Goal: Transaction & Acquisition: Book appointment/travel/reservation

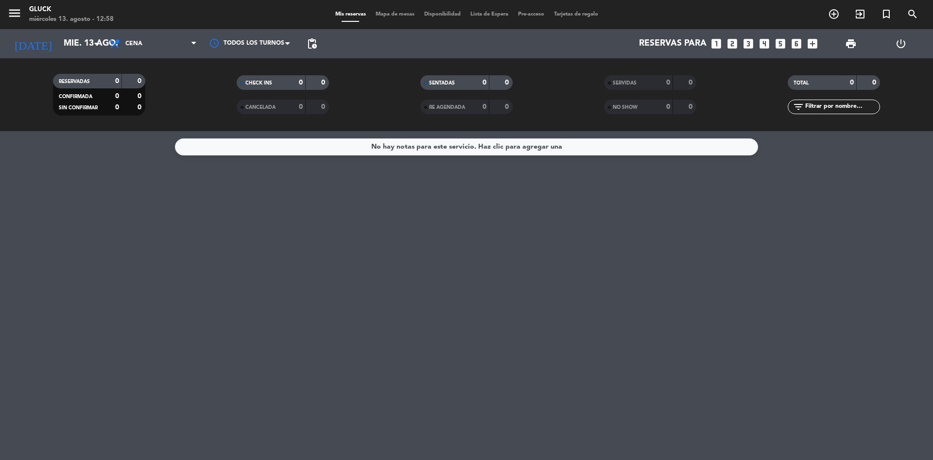
click at [77, 33] on div "[DATE] [DATE] arrow_drop_down" at bounding box center [55, 43] width 97 height 29
click at [79, 35] on input "mié. 13 ago." at bounding box center [115, 43] width 113 height 19
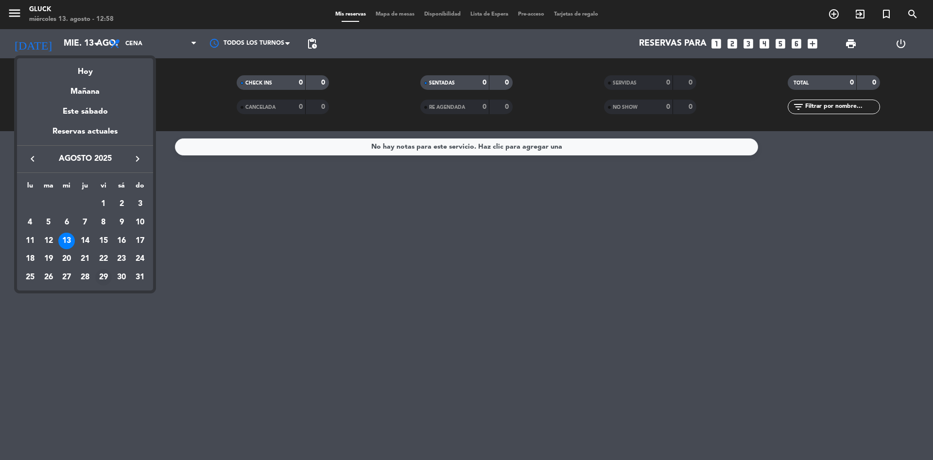
click at [105, 276] on div "29" at bounding box center [103, 277] width 17 height 17
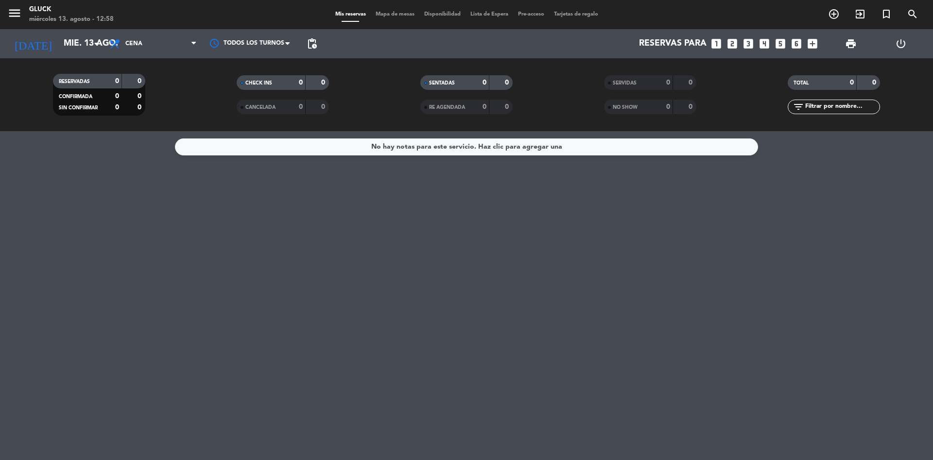
type input "vie. 29 ago."
click at [310, 44] on span "pending_actions" at bounding box center [312, 44] width 12 height 12
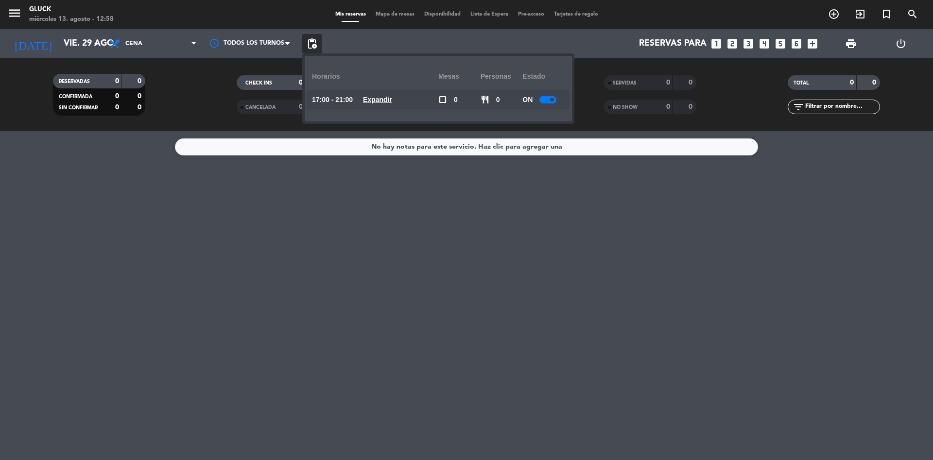
click at [544, 197] on div "No hay notas para este servicio. Haz clic para agregar una" at bounding box center [466, 295] width 933 height 329
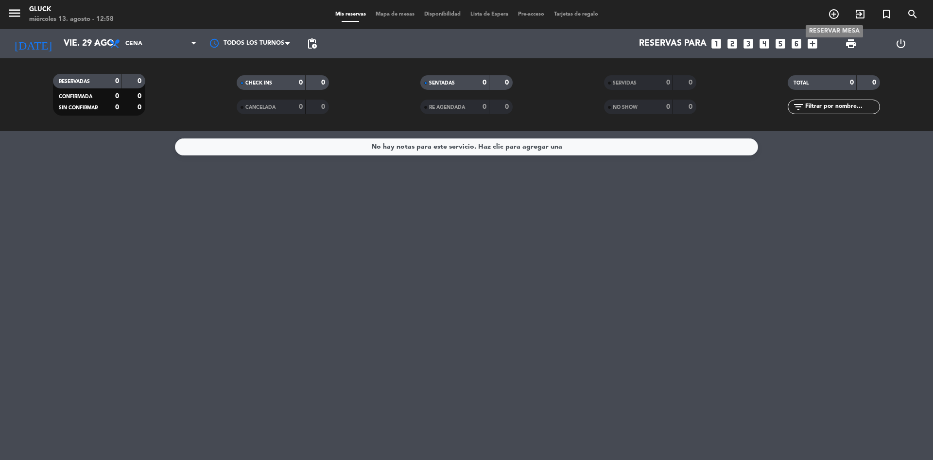
click at [835, 11] on icon "add_circle_outline" at bounding box center [834, 14] width 12 height 12
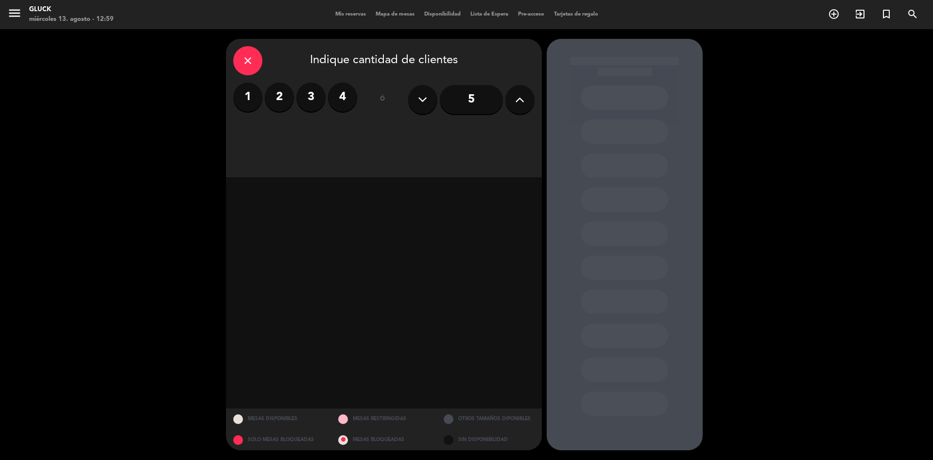
click at [514, 104] on button at bounding box center [519, 99] width 29 height 29
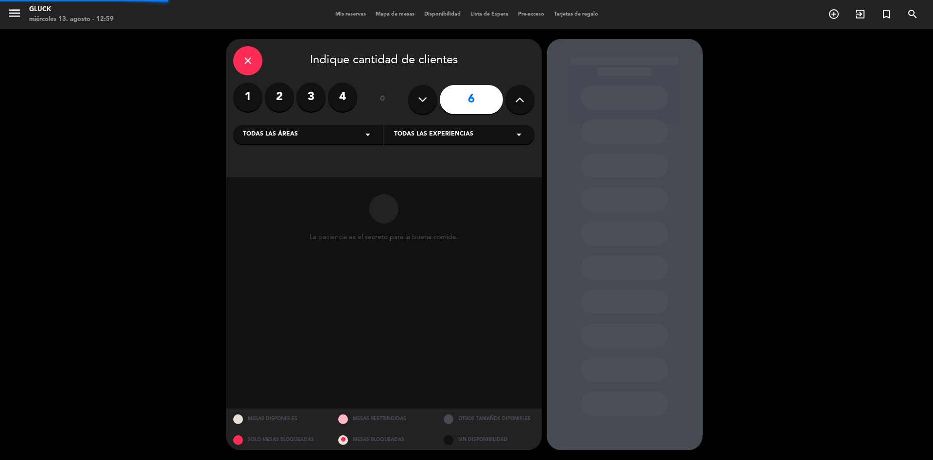
click at [514, 104] on button at bounding box center [519, 99] width 29 height 29
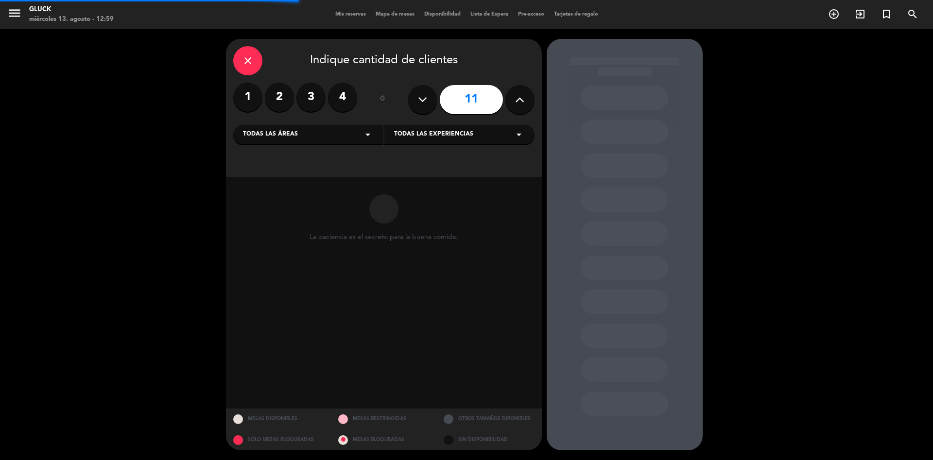
click at [514, 104] on button at bounding box center [519, 99] width 29 height 29
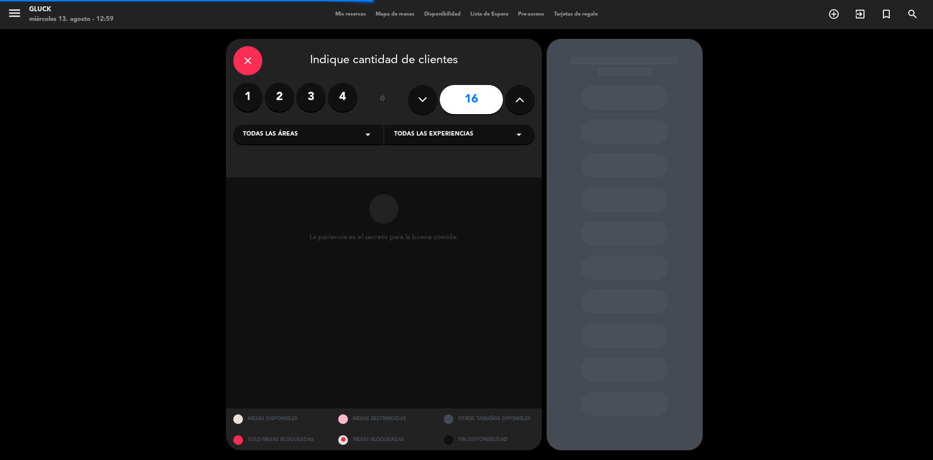
click at [514, 104] on button at bounding box center [519, 99] width 29 height 29
type input "20"
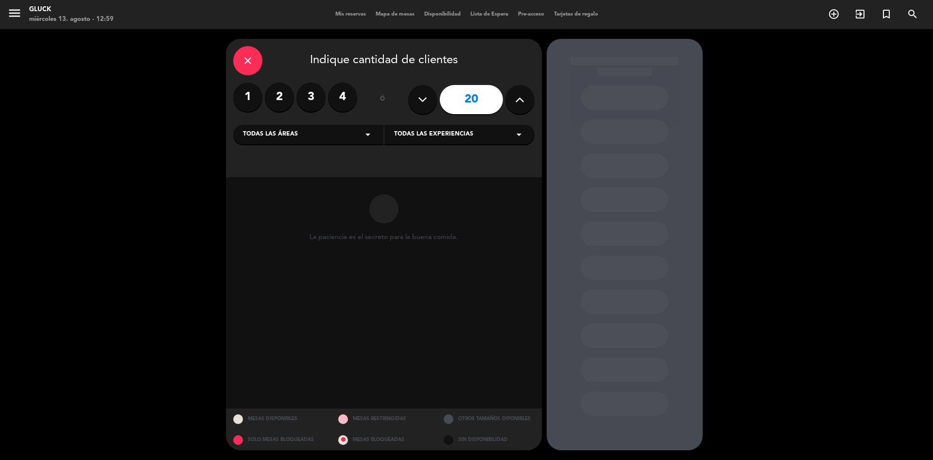
click at [514, 104] on button at bounding box center [519, 99] width 29 height 29
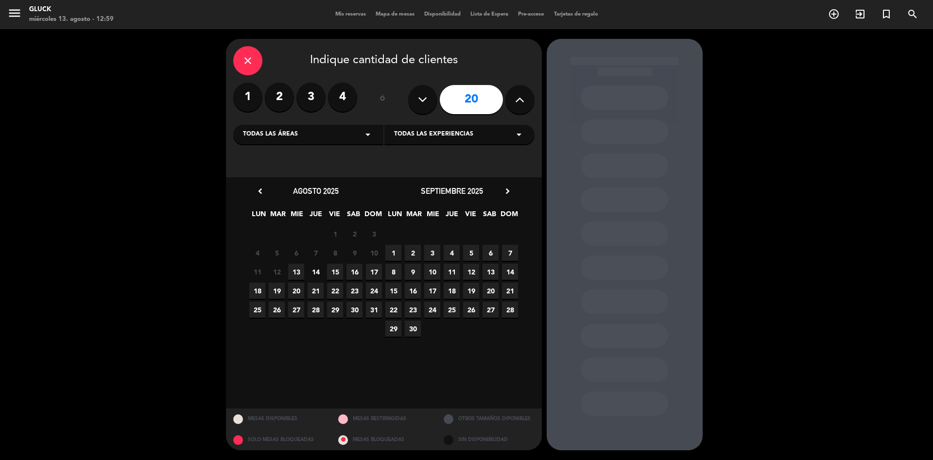
click at [514, 104] on button at bounding box center [519, 99] width 29 height 29
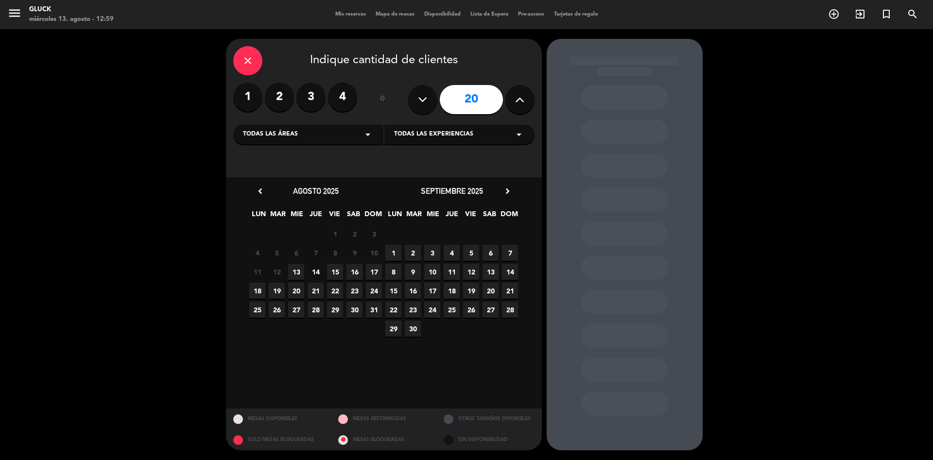
click at [514, 104] on button at bounding box center [519, 99] width 29 height 29
click at [246, 60] on icon "close" at bounding box center [248, 61] width 12 height 12
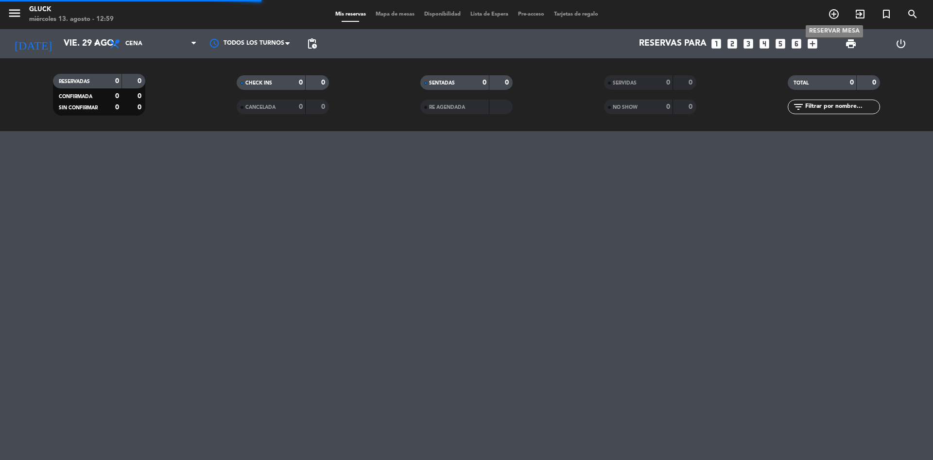
click at [839, 15] on icon "add_circle_outline" at bounding box center [834, 14] width 12 height 12
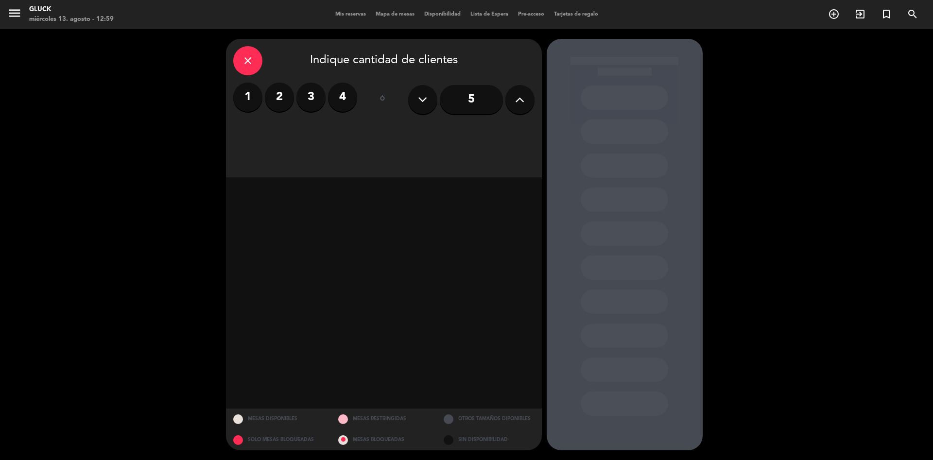
click at [247, 53] on div "close" at bounding box center [247, 60] width 29 height 29
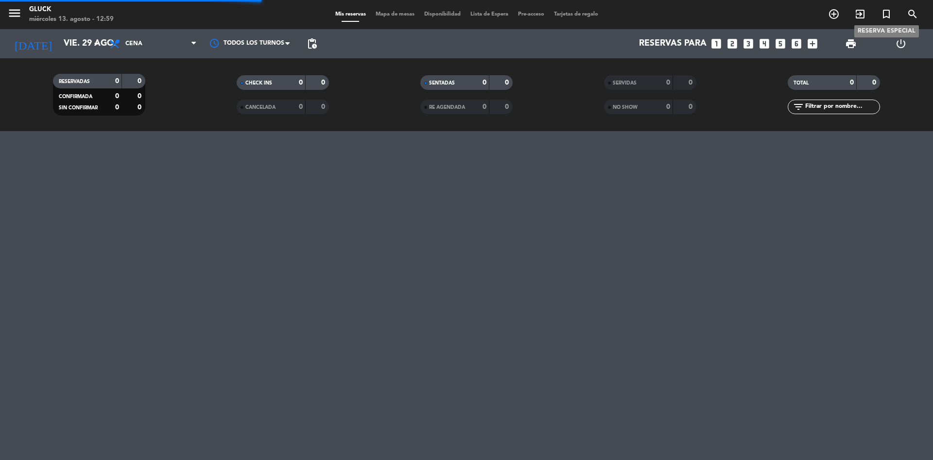
click at [888, 14] on icon "turned_in_not" at bounding box center [887, 14] width 12 height 12
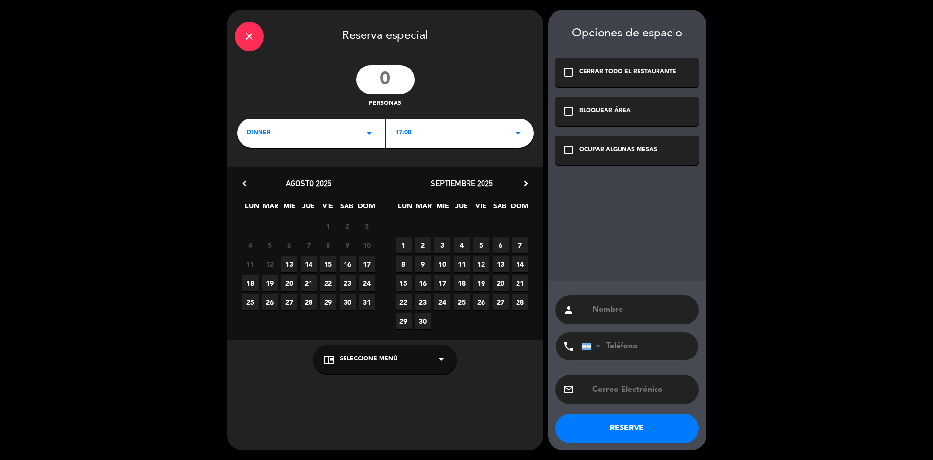
click at [413, 81] on input "number" at bounding box center [385, 79] width 58 height 29
type input "50"
click at [330, 301] on span "29" at bounding box center [328, 302] width 16 height 16
click at [467, 128] on div "17:00 arrow_drop_down" at bounding box center [460, 133] width 148 height 29
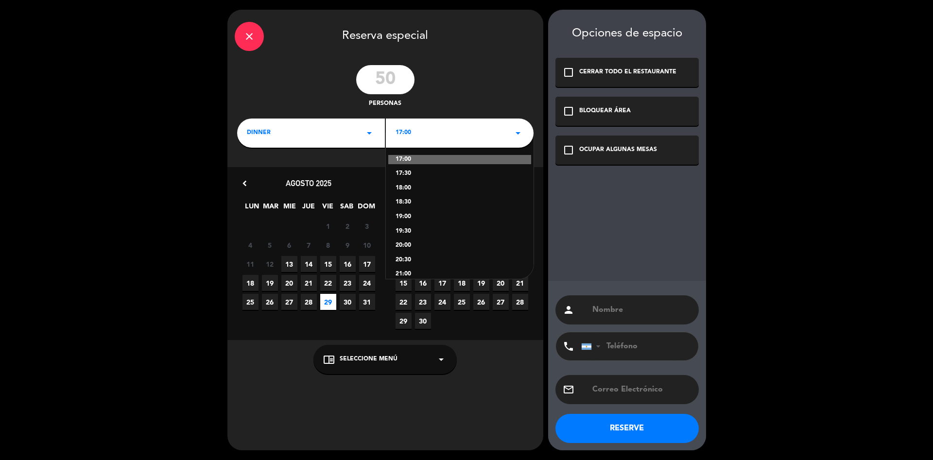
click at [411, 259] on div "20:30" at bounding box center [460, 261] width 128 height 10
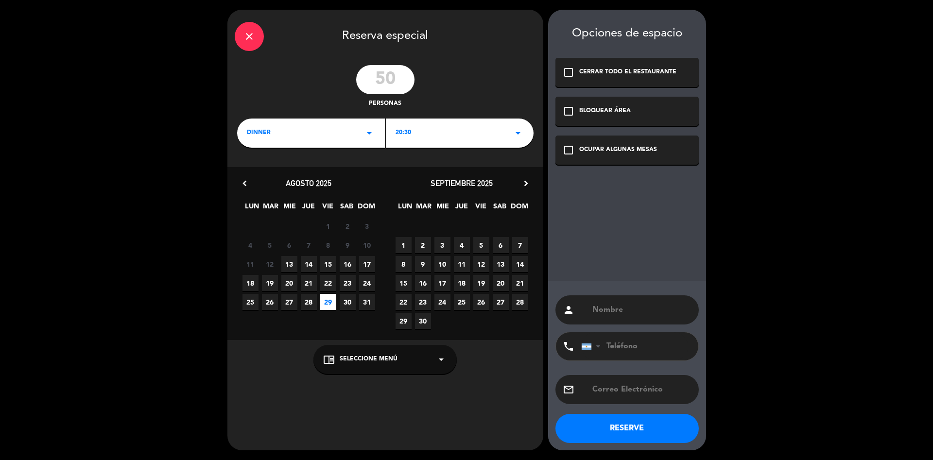
click at [568, 151] on icon "check_box_outline_blank" at bounding box center [569, 150] width 12 height 12
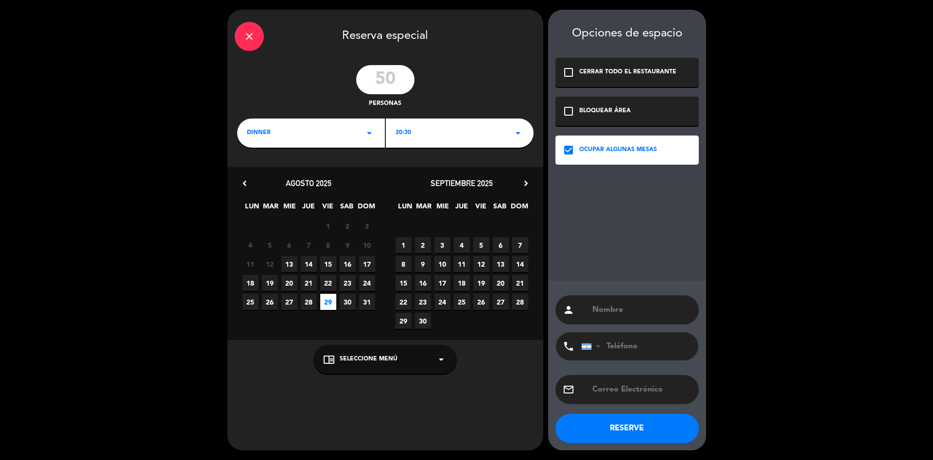
click at [608, 296] on div "person" at bounding box center [626, 309] width 143 height 29
click at [606, 311] on input "text" at bounding box center [641, 310] width 100 height 14
type input "Camila"
click at [645, 347] on input "tel" at bounding box center [634, 346] width 107 height 28
click at [605, 347] on input "tel" at bounding box center [634, 346] width 107 height 28
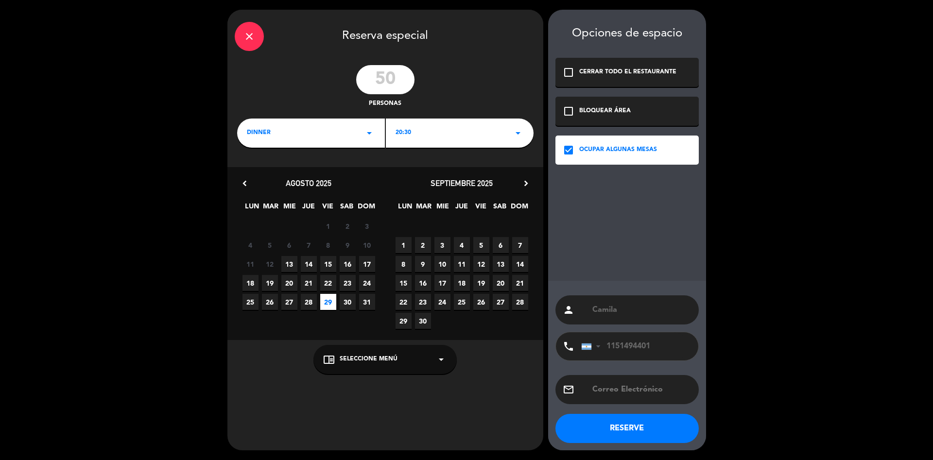
type input "1151494401"
click at [661, 422] on button "RESERVE" at bounding box center [626, 428] width 143 height 29
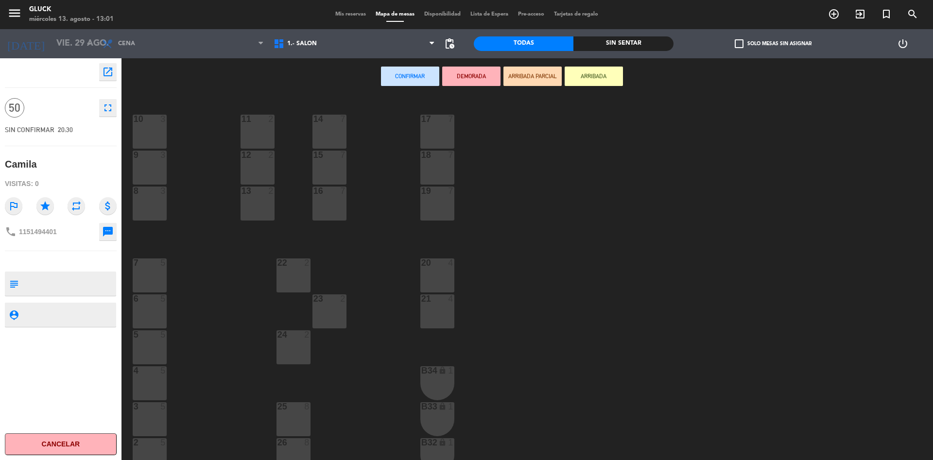
scroll to position [47, 0]
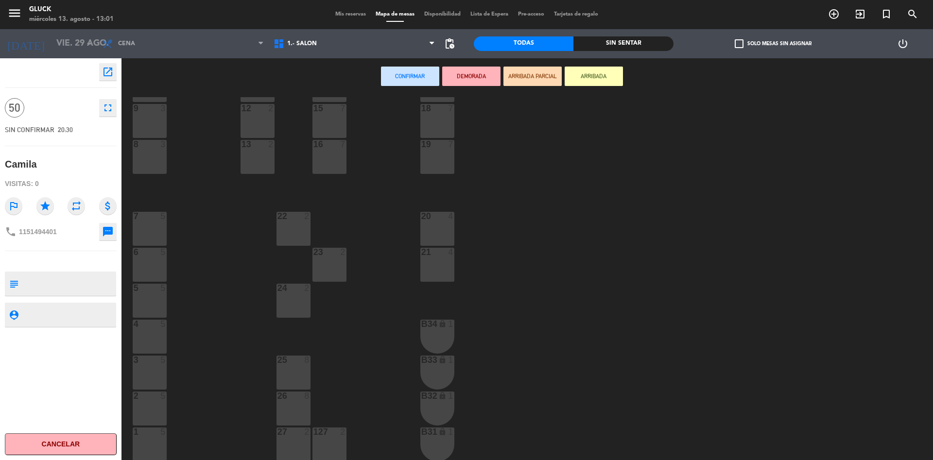
click at [304, 216] on div "2" at bounding box center [309, 216] width 16 height 9
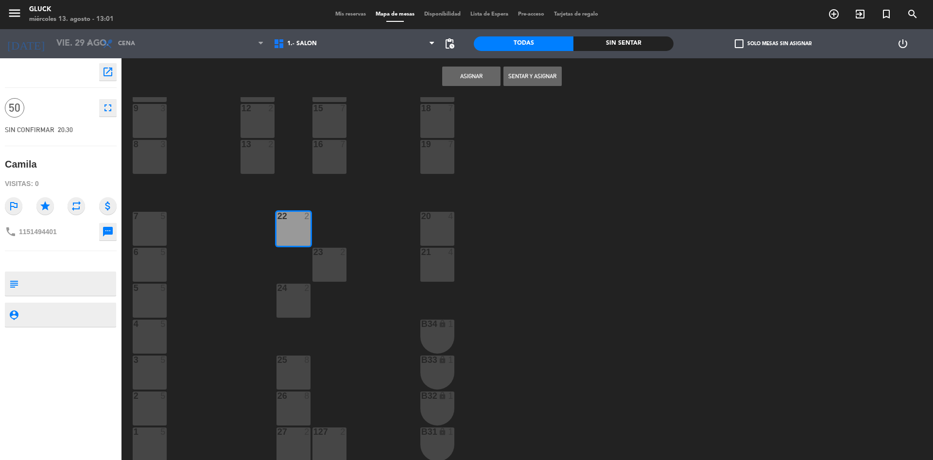
click at [294, 227] on div "22 2" at bounding box center [294, 229] width 34 height 34
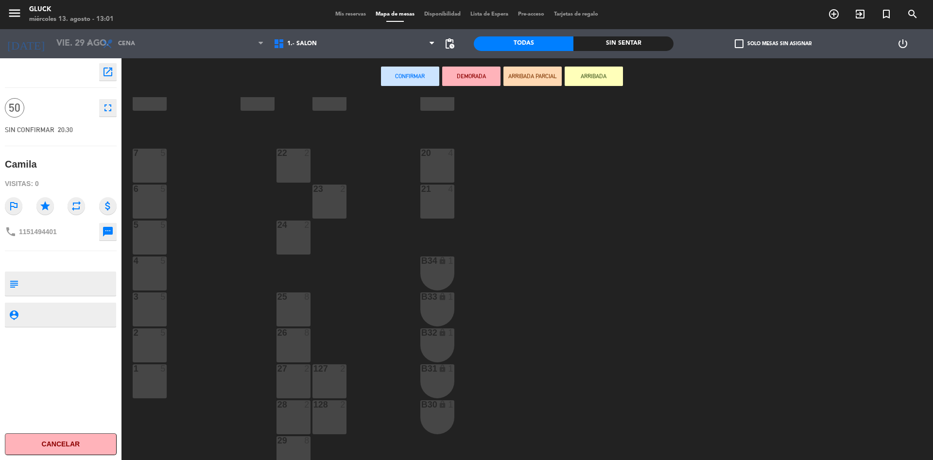
scroll to position [118, 0]
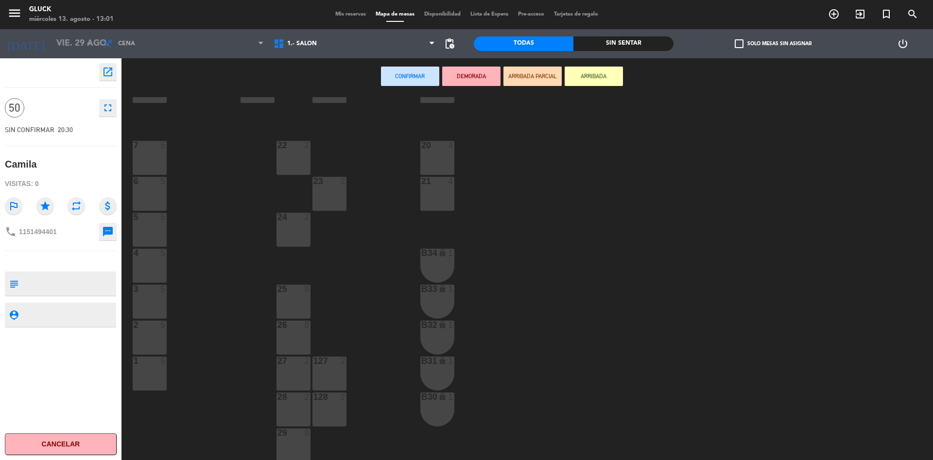
click at [300, 223] on div "24 2" at bounding box center [294, 230] width 34 height 34
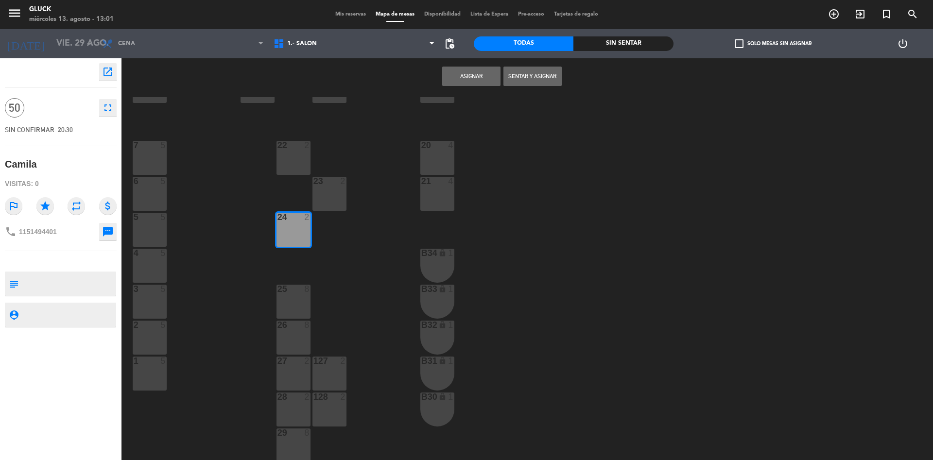
click at [298, 295] on div "25 8" at bounding box center [294, 302] width 34 height 34
click at [296, 330] on div "26 8" at bounding box center [294, 326] width 34 height 10
click at [292, 369] on div "27 2" at bounding box center [294, 374] width 34 height 34
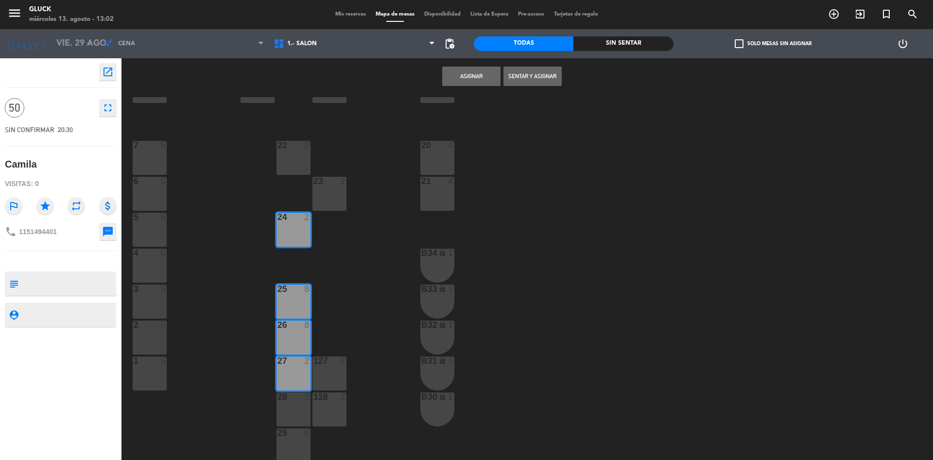
click at [320, 373] on div "127 2" at bounding box center [329, 374] width 34 height 34
click at [314, 399] on div "128" at bounding box center [313, 397] width 0 height 9
click at [297, 399] on div at bounding box center [293, 397] width 16 height 9
click at [308, 431] on div "8" at bounding box center [307, 433] width 6 height 9
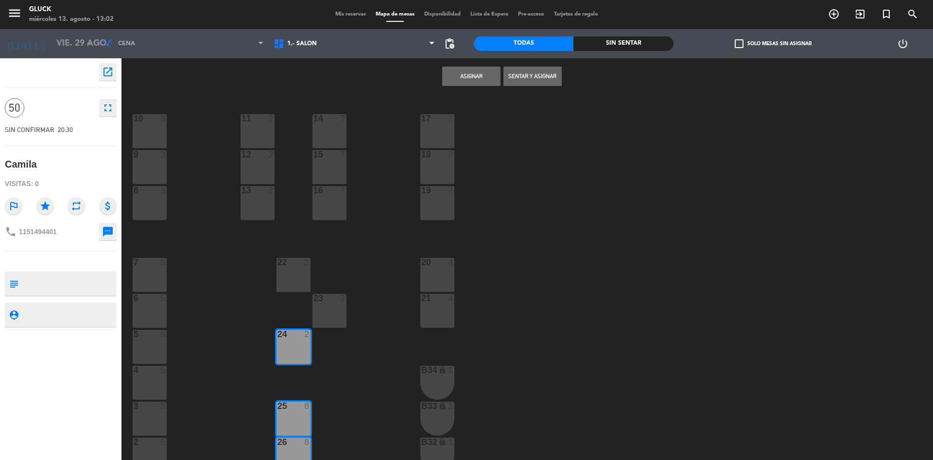
scroll to position [0, 0]
click at [256, 202] on div "13 2" at bounding box center [258, 204] width 34 height 34
drag, startPoint x: 256, startPoint y: 166, endPoint x: 260, endPoint y: 150, distance: 15.9
click at [256, 165] on div "12 2" at bounding box center [258, 168] width 34 height 34
click at [264, 128] on div "11 2" at bounding box center [258, 132] width 34 height 34
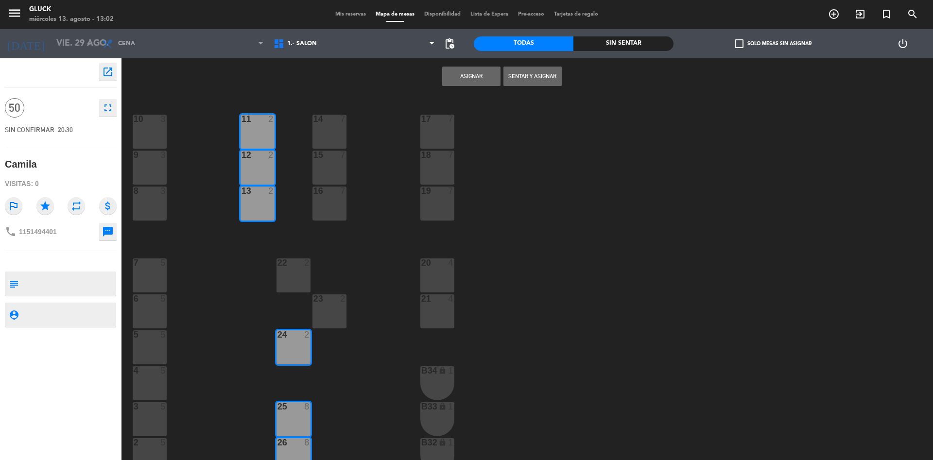
click at [471, 75] on button "Asignar" at bounding box center [471, 76] width 58 height 19
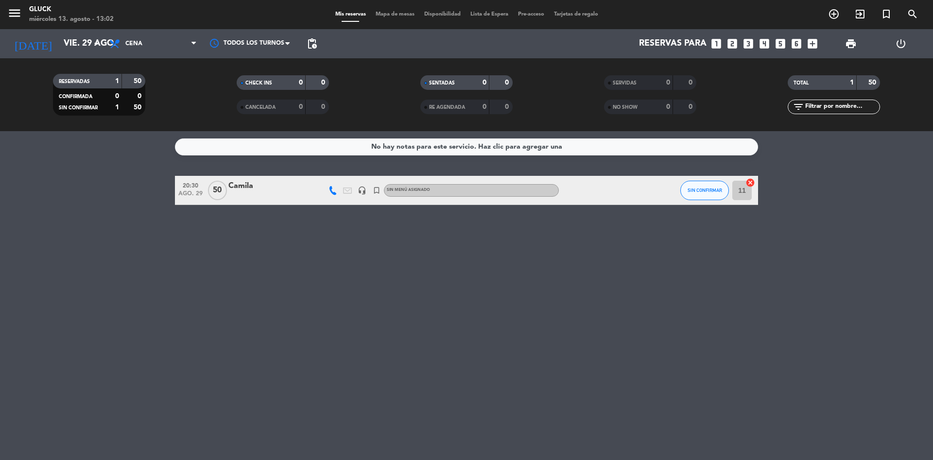
click at [738, 196] on input "11" at bounding box center [741, 190] width 19 height 19
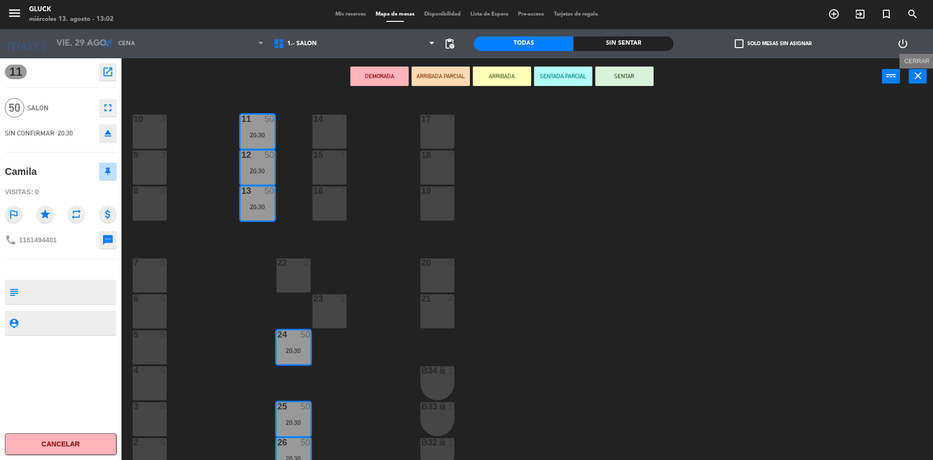
click at [924, 79] on button "close" at bounding box center [918, 76] width 18 height 15
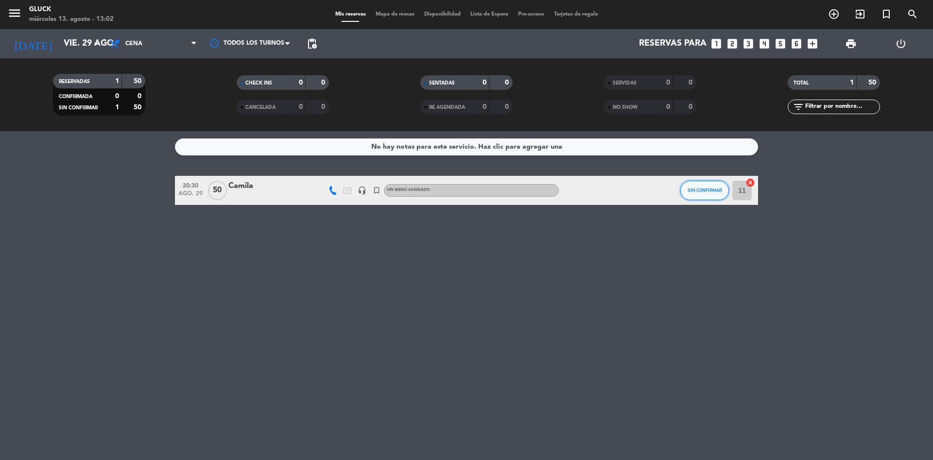
click at [689, 185] on button "SIN CONFIRMAR" at bounding box center [704, 190] width 49 height 19
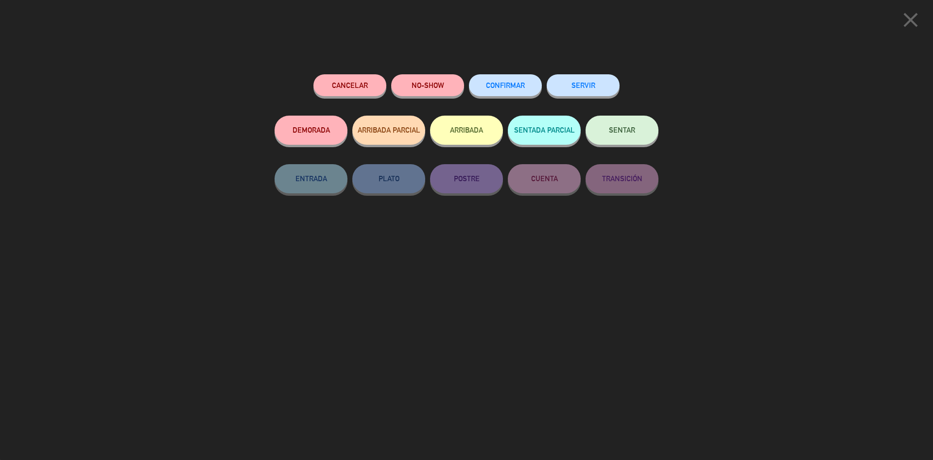
click at [497, 85] on span "CONFIRMAR" at bounding box center [505, 85] width 39 height 8
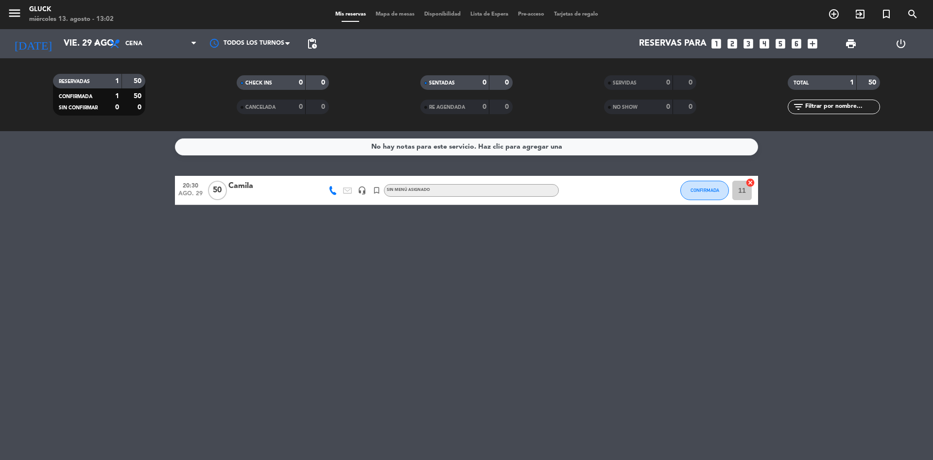
click at [196, 186] on span "20:30" at bounding box center [190, 184] width 24 height 11
click at [239, 189] on div "Camila" at bounding box center [269, 186] width 83 height 13
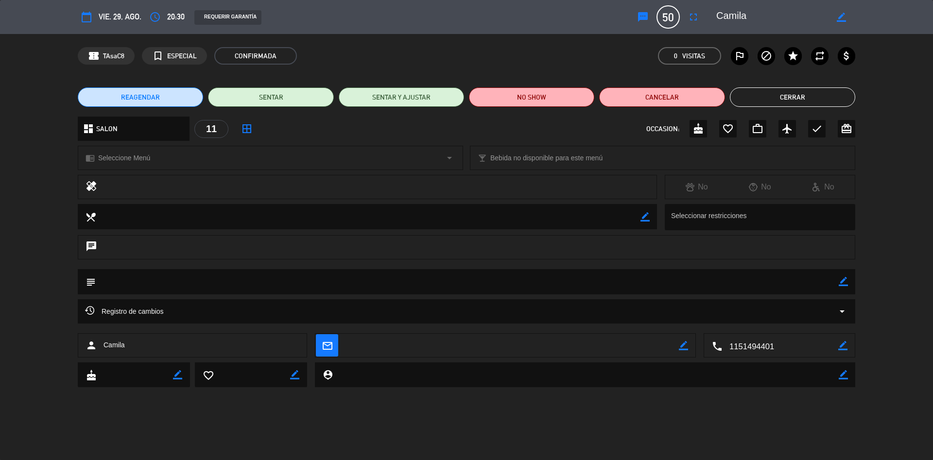
click at [844, 284] on icon "border_color" at bounding box center [843, 281] width 9 height 9
click at [182, 282] on textarea at bounding box center [467, 281] width 743 height 25
type textarea "seña 100,000 transfer.. menu pizza libre 2 bebidas"
click at [841, 284] on icon at bounding box center [843, 281] width 9 height 9
click at [812, 95] on button "Cerrar" at bounding box center [792, 96] width 125 height 19
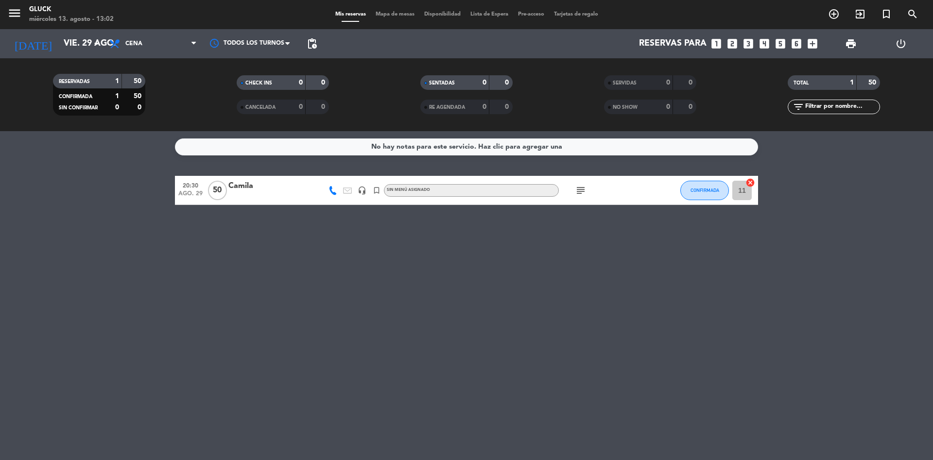
click at [586, 188] on icon "subject" at bounding box center [581, 191] width 12 height 12
click at [584, 189] on icon "subject" at bounding box center [581, 191] width 12 height 12
click at [582, 191] on icon "subject" at bounding box center [581, 191] width 12 height 12
click at [580, 192] on icon "subject" at bounding box center [581, 191] width 12 height 12
click at [383, 16] on span "Mapa de mesas" at bounding box center [395, 14] width 49 height 5
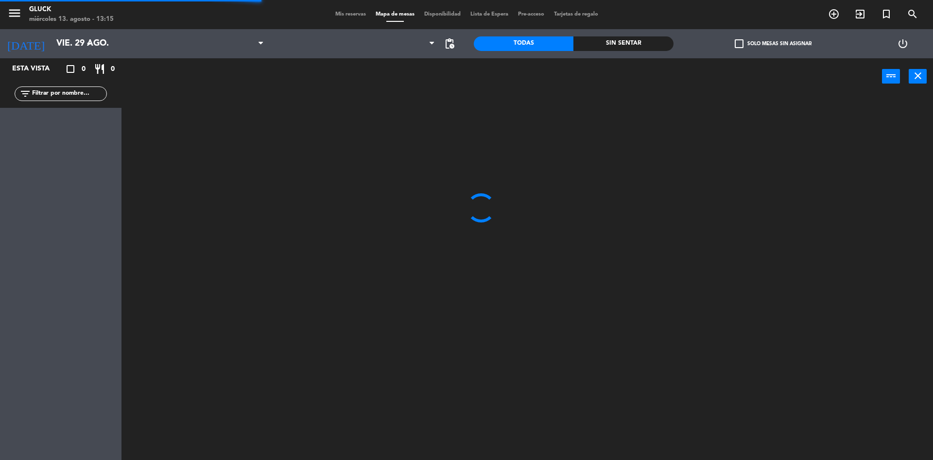
click at [348, 10] on div "menu [PERSON_NAME] [DATE] 13. agosto - 13:15 Mis reservas Mapa de mesas Disponi…" at bounding box center [466, 14] width 933 height 29
click at [350, 16] on span "Mis reservas" at bounding box center [350, 14] width 40 height 5
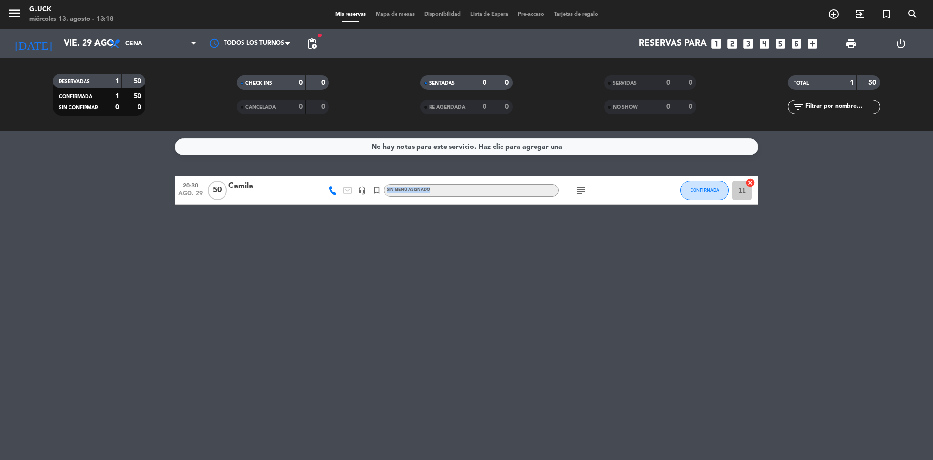
drag, startPoint x: 387, startPoint y: 193, endPoint x: 536, endPoint y: 204, distance: 149.1
click at [453, 188] on div "Sin menú asignado" at bounding box center [471, 190] width 175 height 13
click at [536, 204] on div "20:30 [DATE] [PERSON_NAME] headset_mic turned_in_not Sin menú asignado Sin menú…" at bounding box center [466, 190] width 583 height 29
click at [583, 187] on icon "subject" at bounding box center [581, 191] width 12 height 12
click at [574, 197] on div "subject seña 100,000 transfer.. menu pizza libre 2 bebidas" at bounding box center [602, 190] width 87 height 29
